Goal: Task Accomplishment & Management: Manage account settings

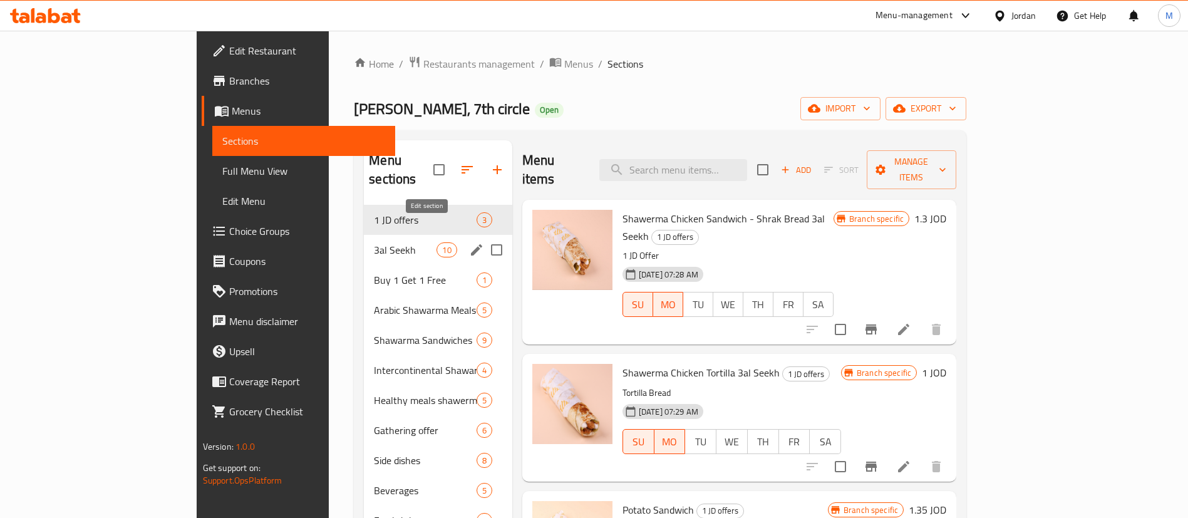
click at [469, 242] on icon "edit" at bounding box center [476, 249] width 15 height 15
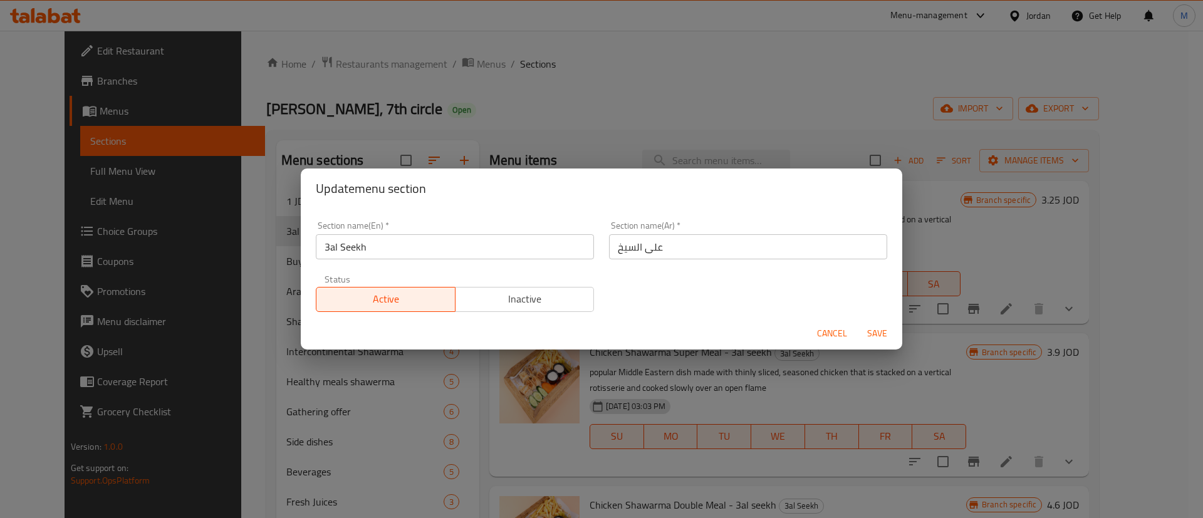
click at [481, 294] on span "Inactive" at bounding box center [524, 299] width 129 height 18
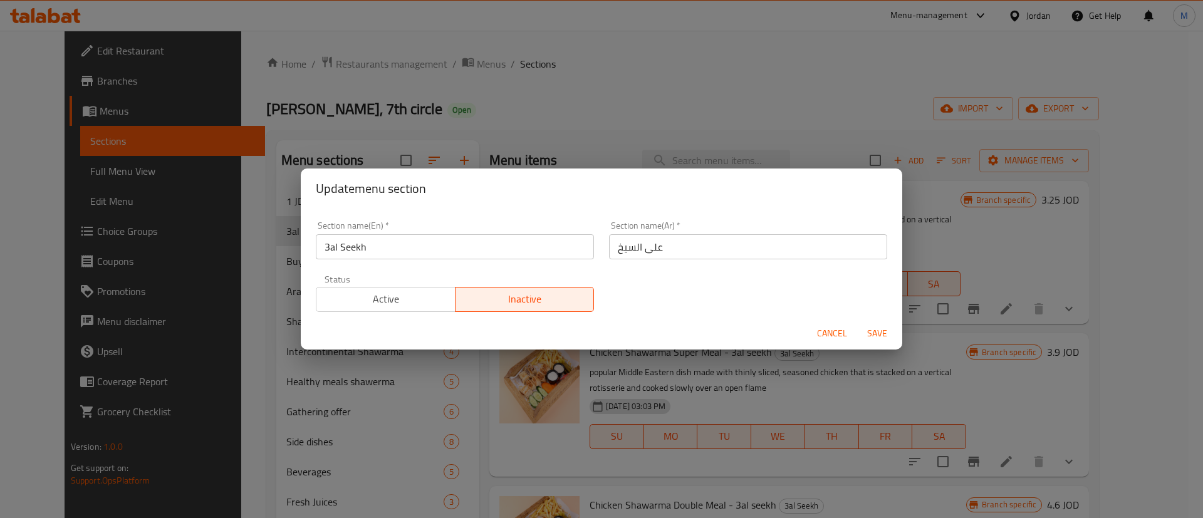
click at [867, 326] on span "Save" at bounding box center [877, 334] width 30 height 16
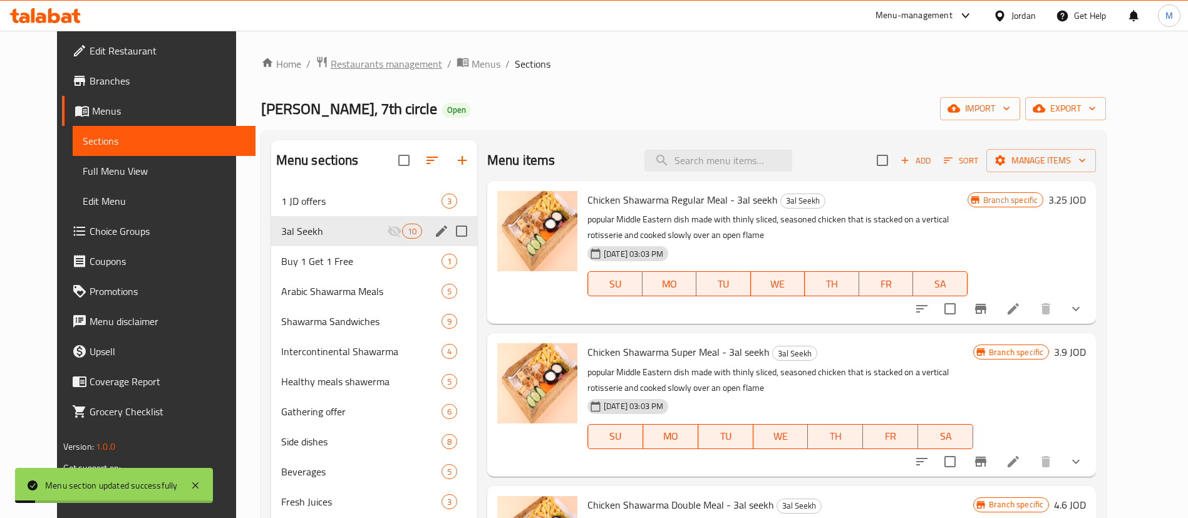
click at [336, 66] on span "Restaurants management" at bounding box center [386, 63] width 111 height 15
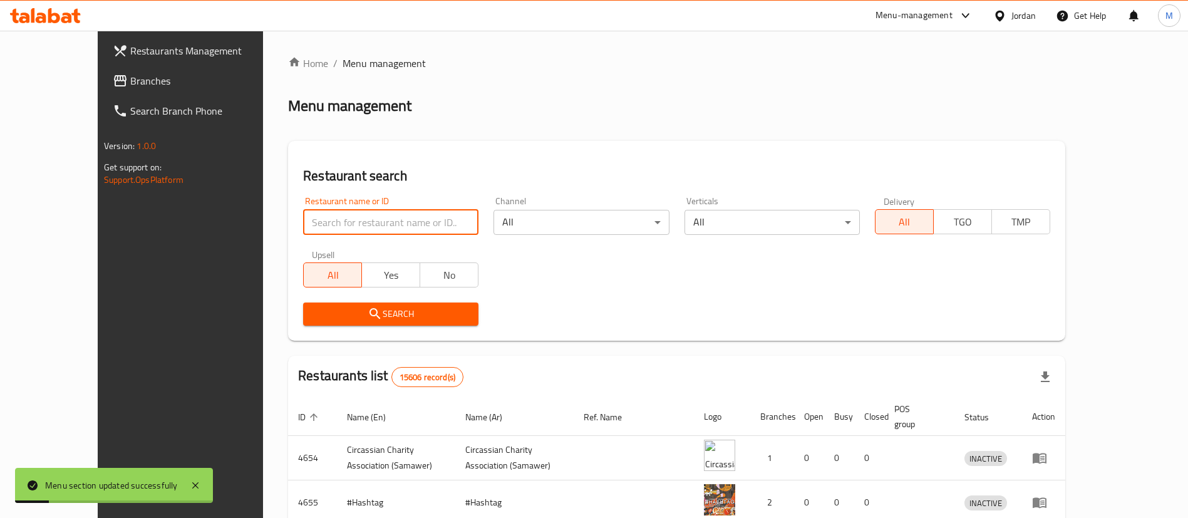
click at [387, 220] on input "search" at bounding box center [390, 222] width 175 height 25
type input "[PERSON_NAME]"
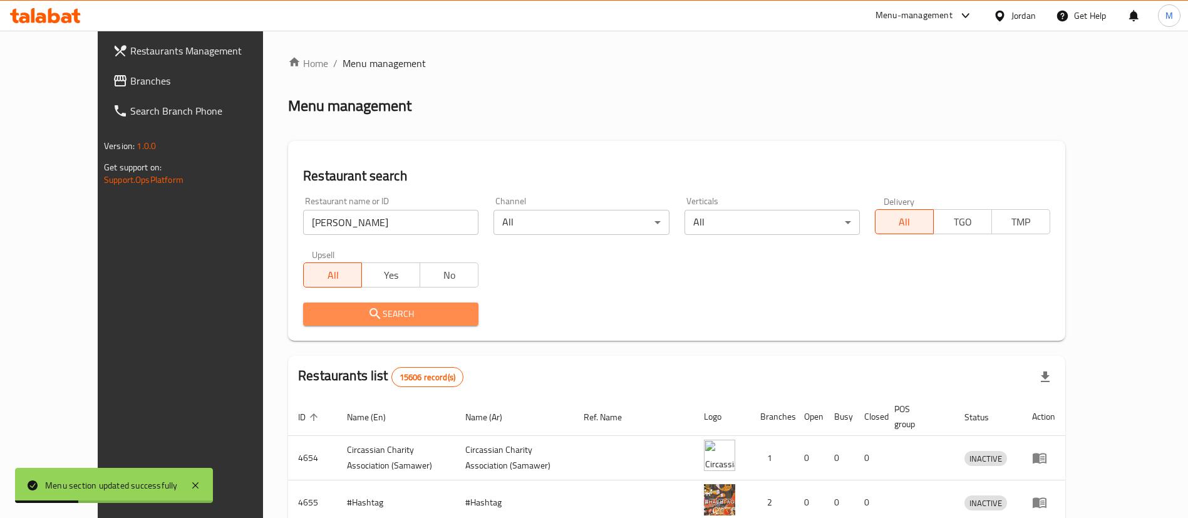
click at [414, 307] on span "Search" at bounding box center [390, 314] width 155 height 16
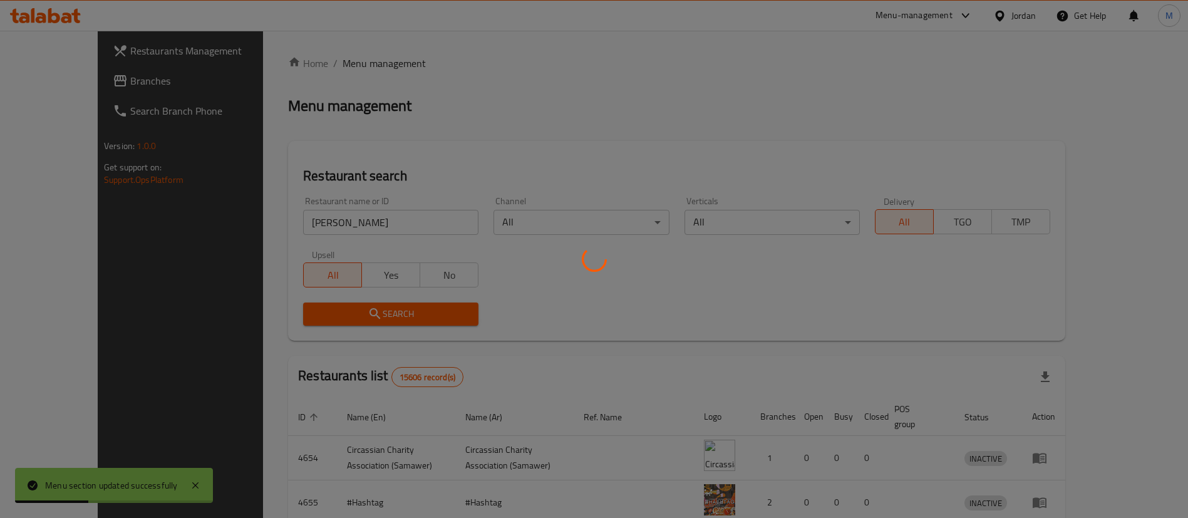
scroll to position [283, 0]
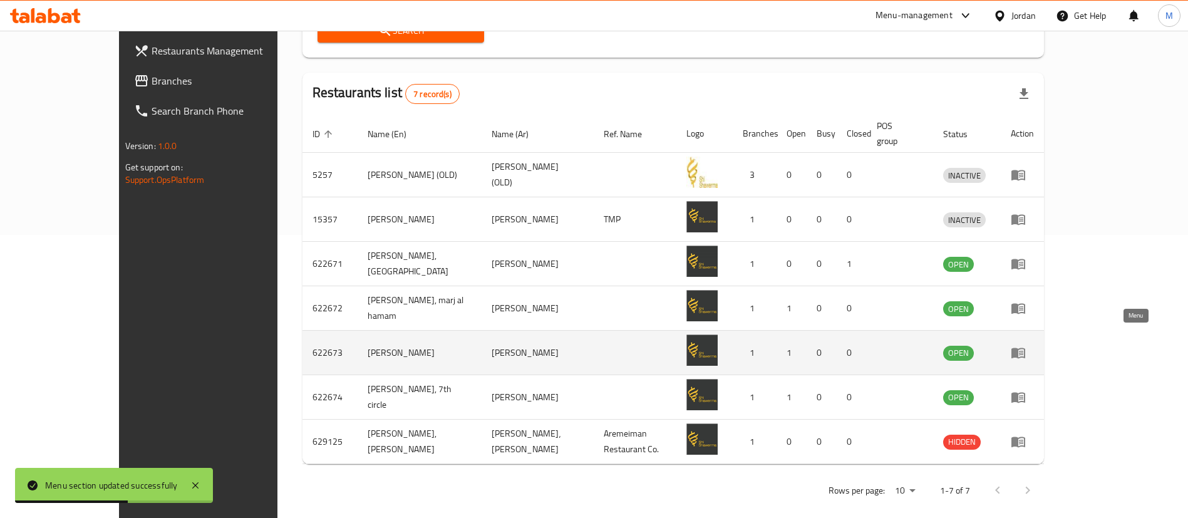
click at [1026, 345] on icon "enhanced table" at bounding box center [1018, 352] width 15 height 15
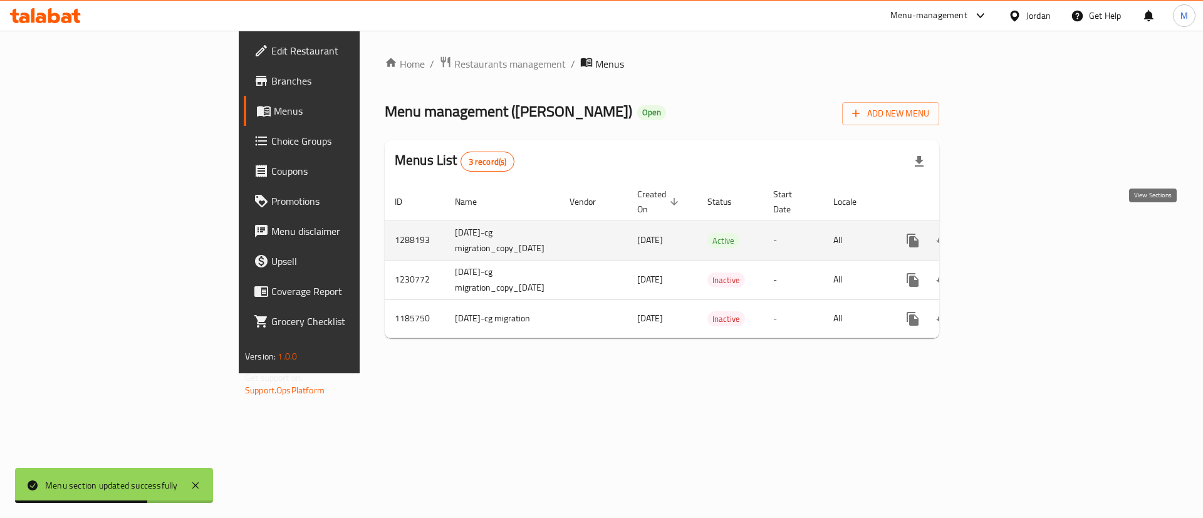
click at [1010, 233] on icon "enhanced table" at bounding box center [1002, 240] width 15 height 15
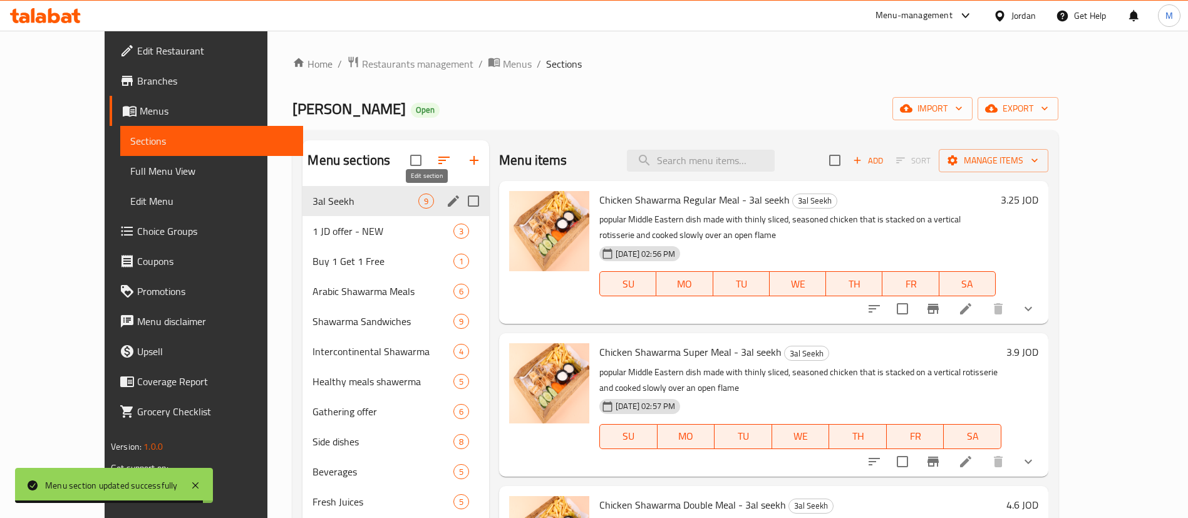
click at [448, 204] on icon "edit" at bounding box center [453, 200] width 11 height 11
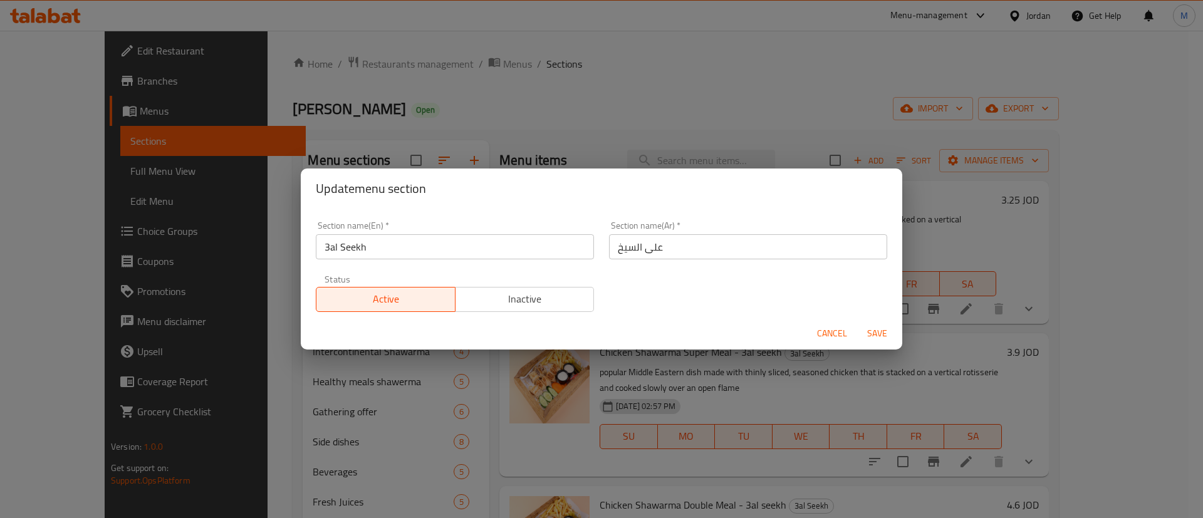
click at [499, 296] on span "Inactive" at bounding box center [524, 299] width 129 height 18
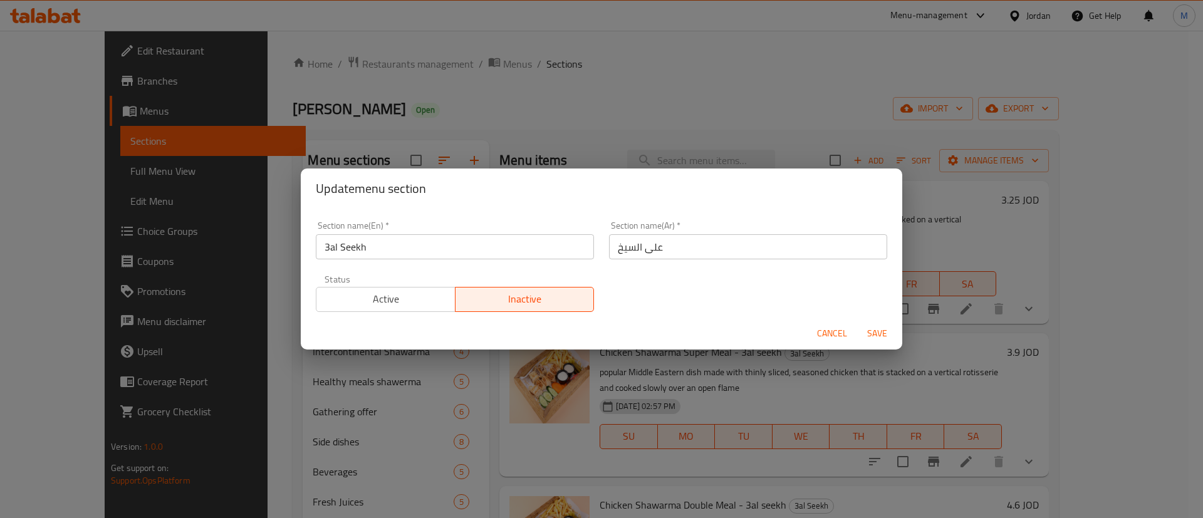
click at [868, 333] on span "Save" at bounding box center [877, 334] width 30 height 16
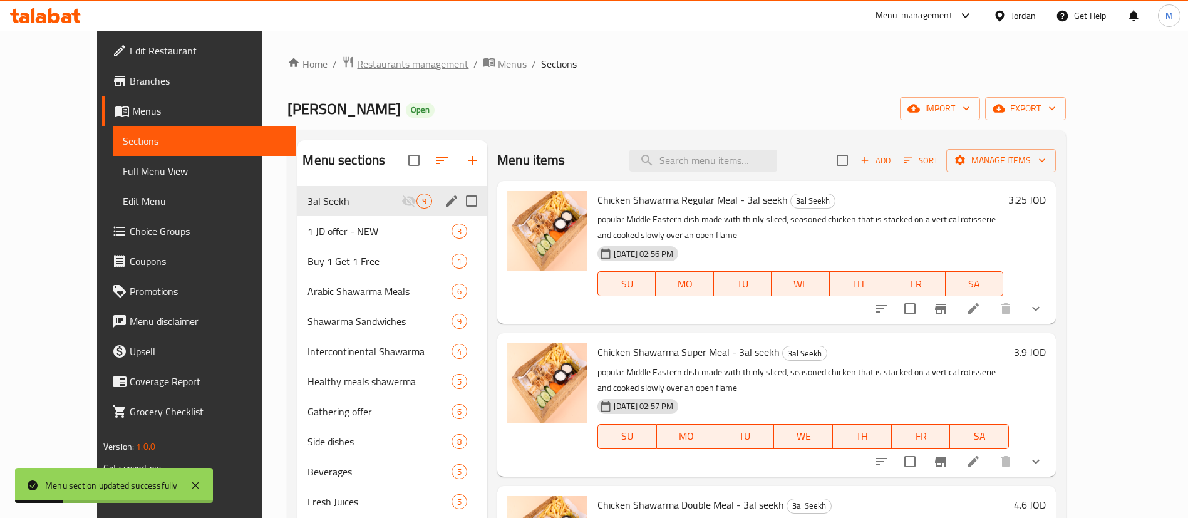
click at [357, 57] on span "Restaurants management" at bounding box center [412, 63] width 111 height 15
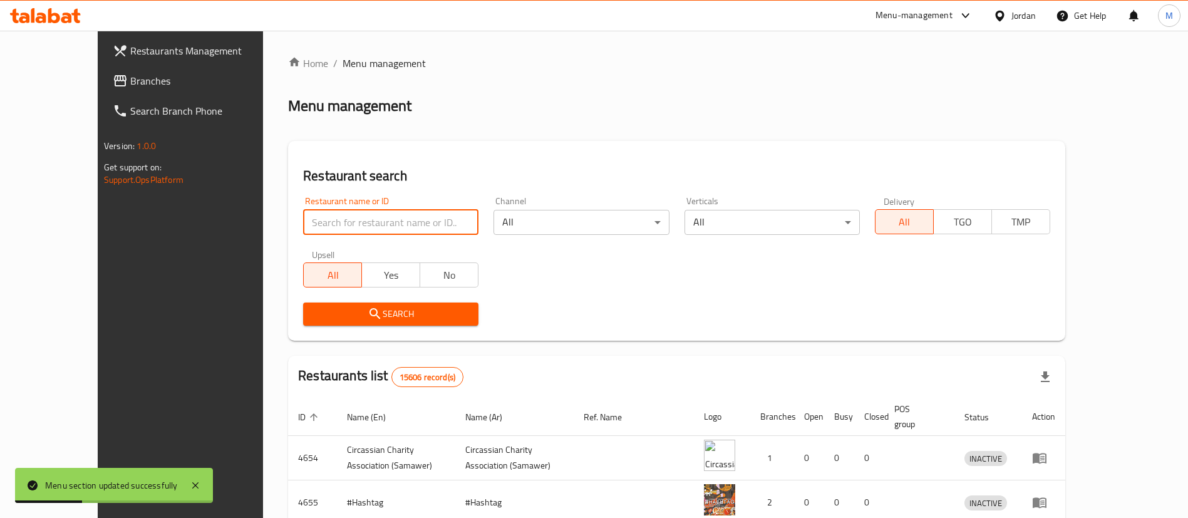
click at [383, 224] on input "search" at bounding box center [390, 222] width 175 height 25
type input "tom & jerry"
click at [403, 322] on button "Search" at bounding box center [390, 314] width 175 height 23
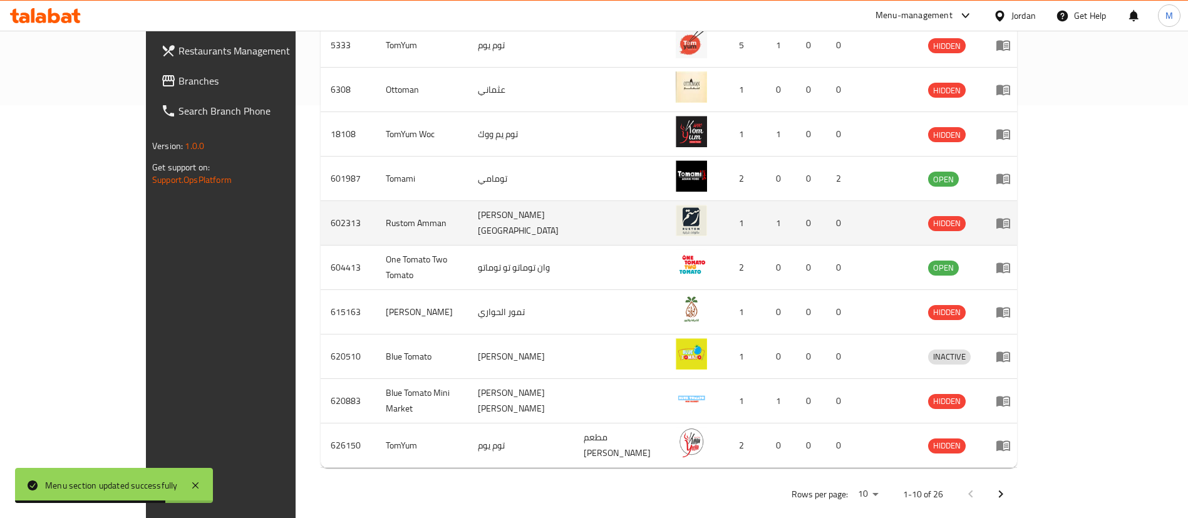
scroll to position [417, 0]
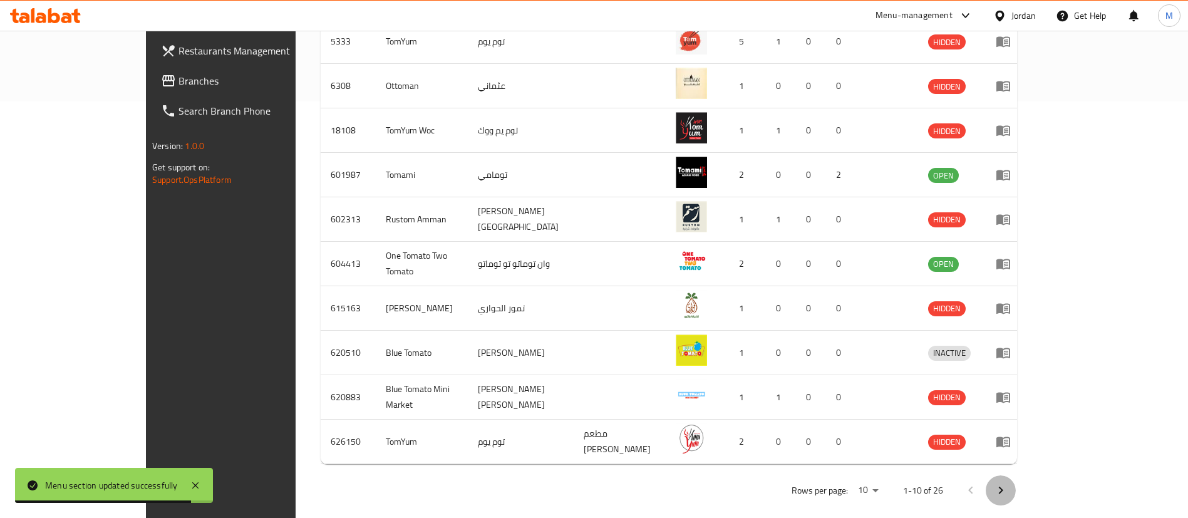
click at [1008, 483] on icon "Next page" at bounding box center [1000, 490] width 15 height 15
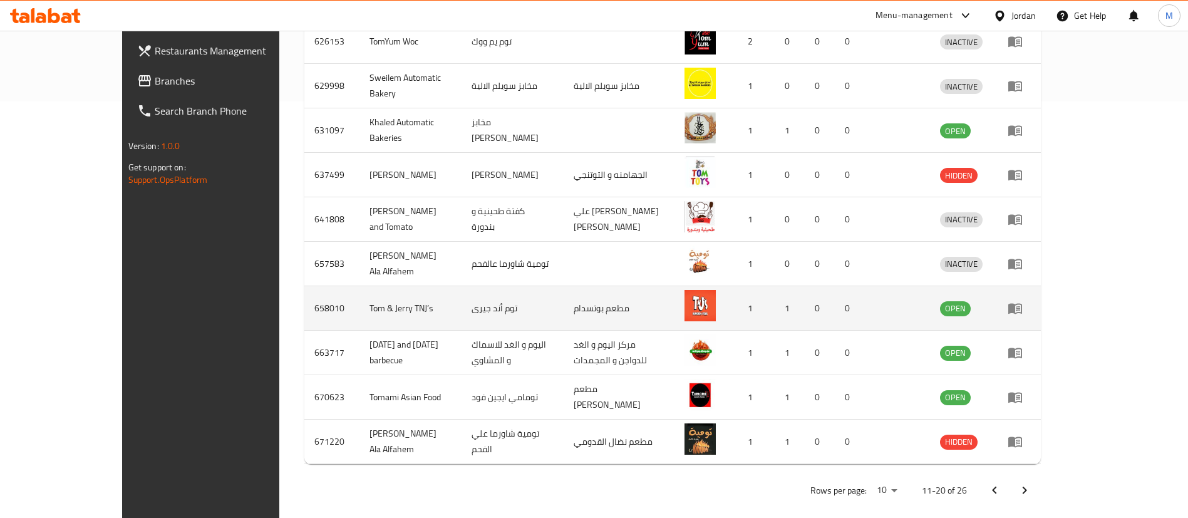
click at [1022, 304] on icon "enhanced table" at bounding box center [1015, 309] width 14 height 11
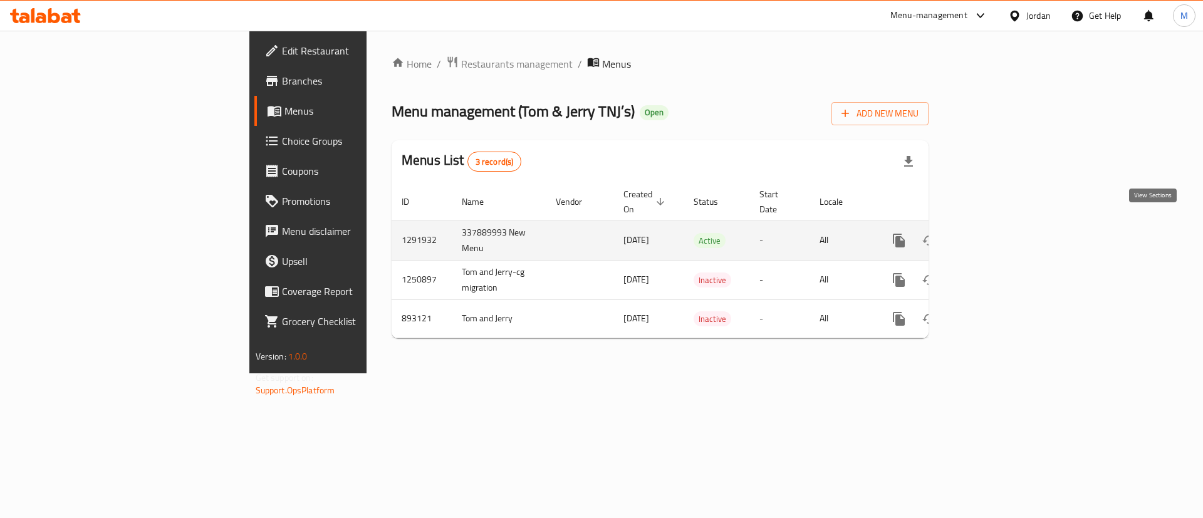
click at [1004, 235] on link "enhanced table" at bounding box center [989, 240] width 30 height 30
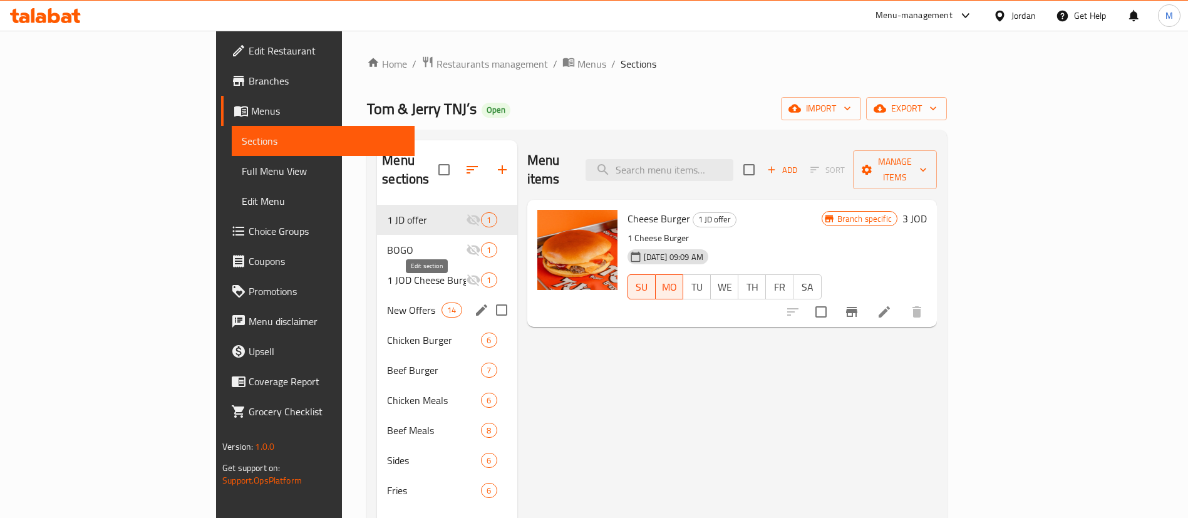
click at [474, 303] on icon "edit" at bounding box center [481, 310] width 15 height 15
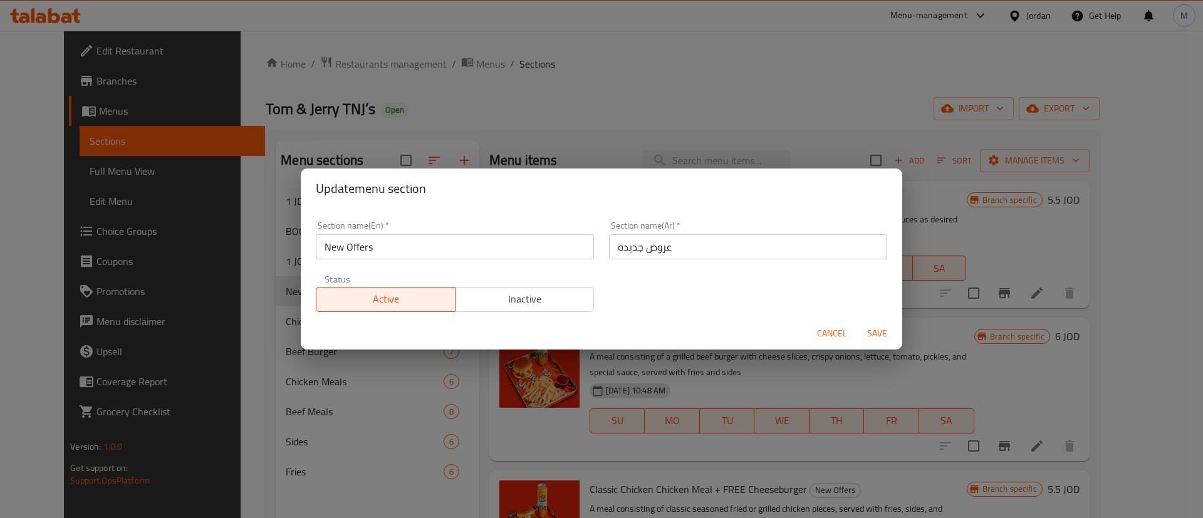
click at [479, 289] on button "Inactive" at bounding box center [525, 299] width 140 height 25
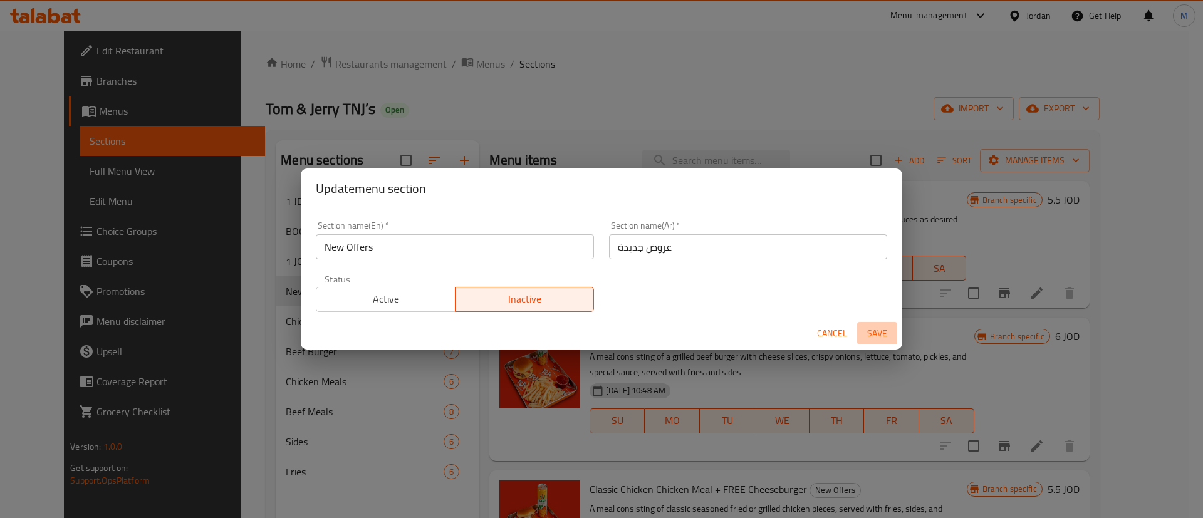
click at [887, 336] on span "Save" at bounding box center [877, 334] width 30 height 16
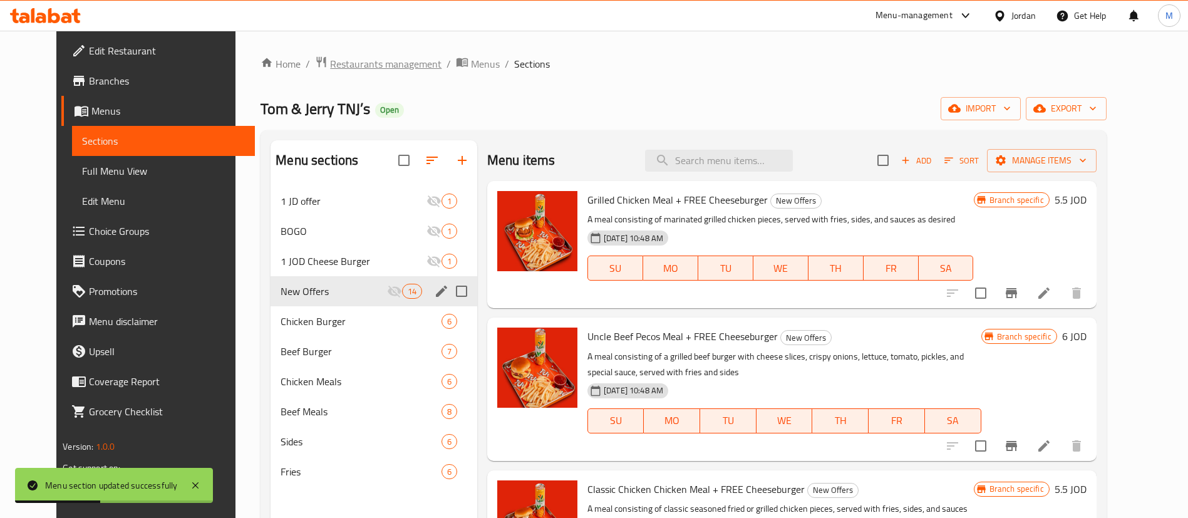
click at [364, 63] on span "Restaurants management" at bounding box center [385, 63] width 111 height 15
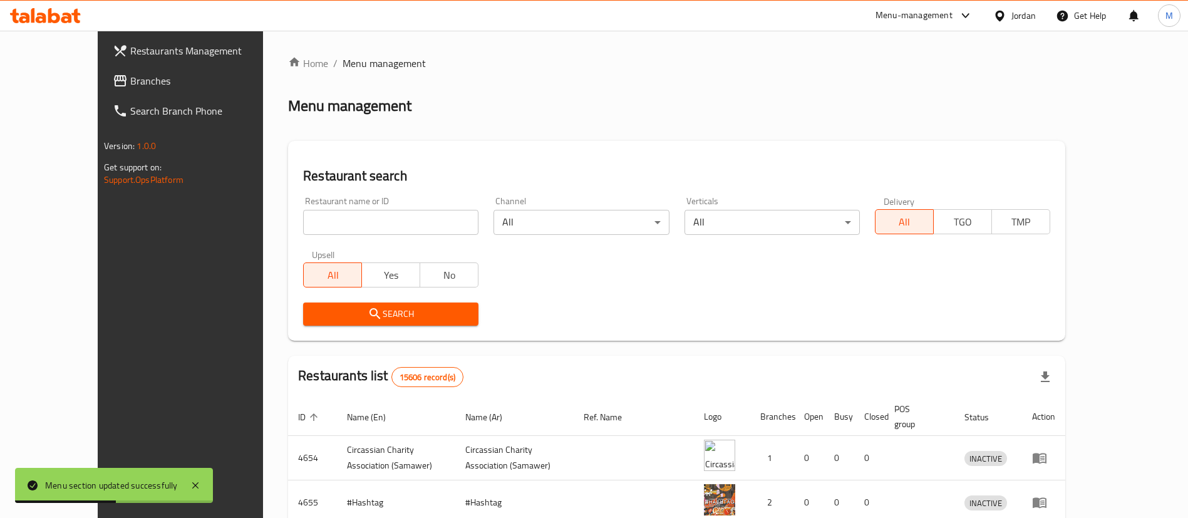
click at [151, 53] on span "Restaurants Management" at bounding box center [208, 50] width 156 height 15
